Goal: Transaction & Acquisition: Purchase product/service

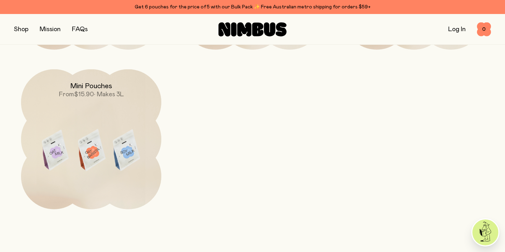
scroll to position [2124, 0]
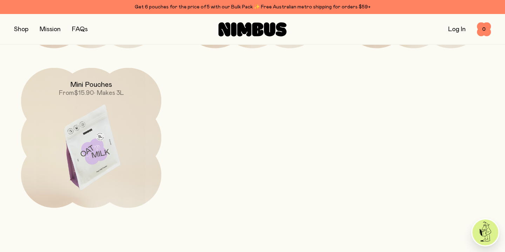
click at [108, 140] on img at bounding box center [91, 150] width 140 height 165
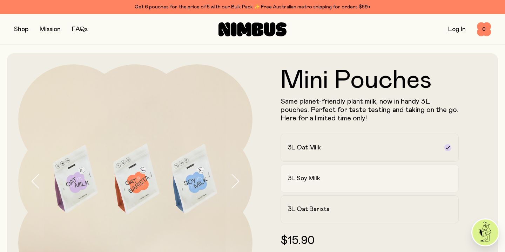
click at [306, 182] on h2 "3L Soy Milk" at bounding box center [304, 179] width 32 height 8
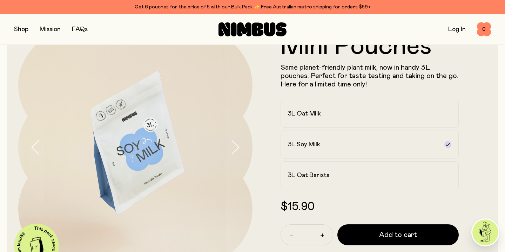
scroll to position [33, 0]
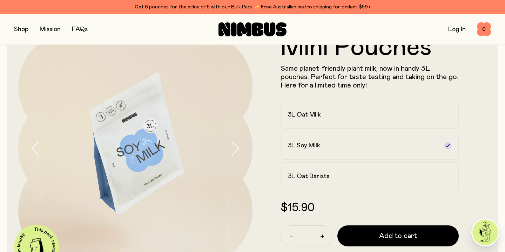
click at [238, 150] on icon "button" at bounding box center [235, 149] width 7 height 14
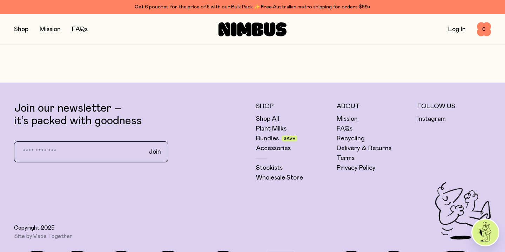
scroll to position [602, 0]
click at [269, 138] on link "Bundles" at bounding box center [267, 138] width 23 height 8
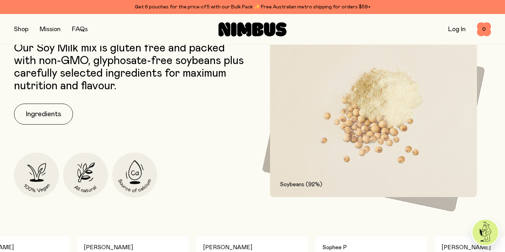
scroll to position [349, 0]
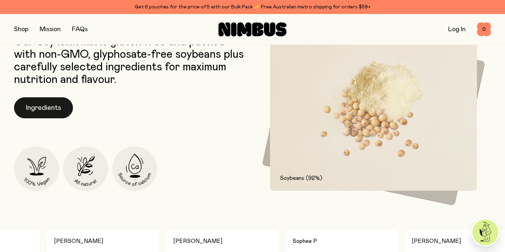
click at [56, 102] on button "Ingredients" at bounding box center [43, 107] width 59 height 21
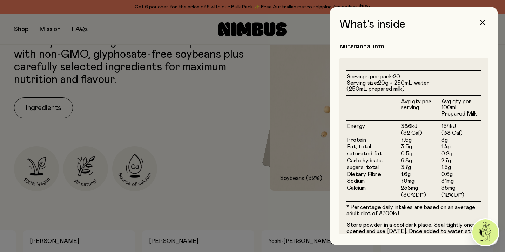
scroll to position [157, 0]
